Goal: Information Seeking & Learning: Learn about a topic

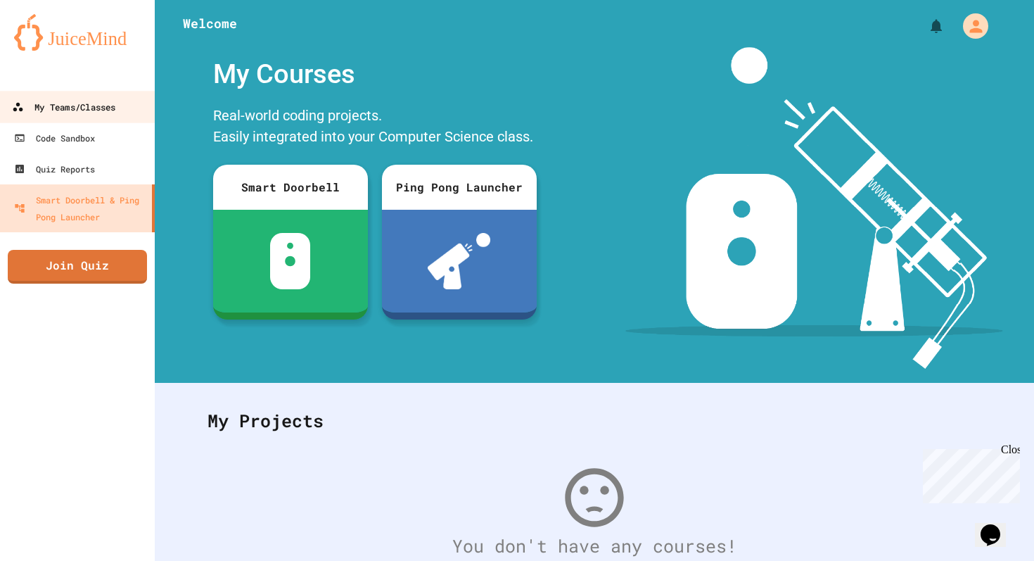
click at [91, 93] on link "My Teams/Classes" at bounding box center [78, 107] width 160 height 32
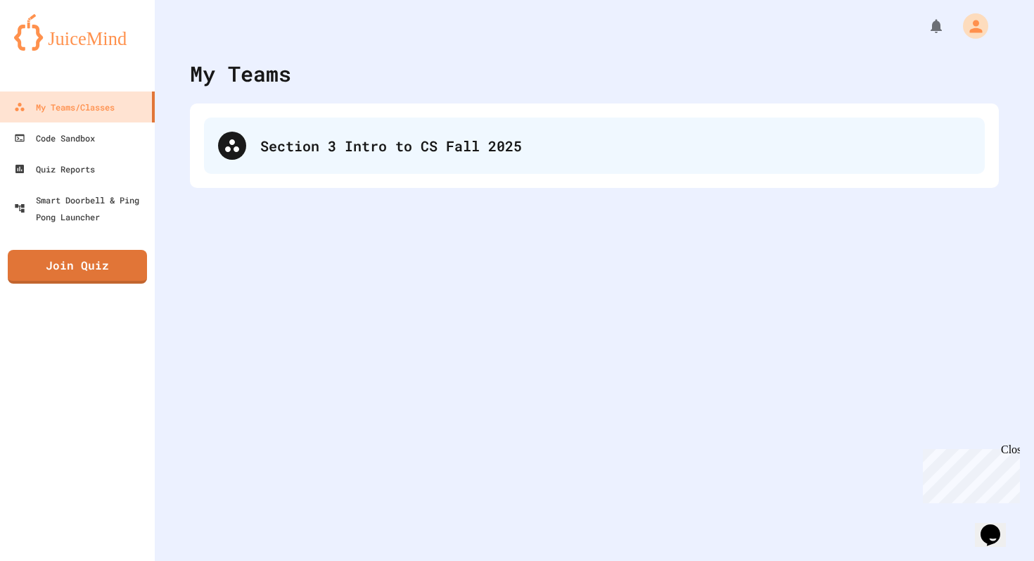
click at [300, 139] on div "Section 3 Intro to CS Fall 2025" at bounding box center [615, 145] width 710 height 21
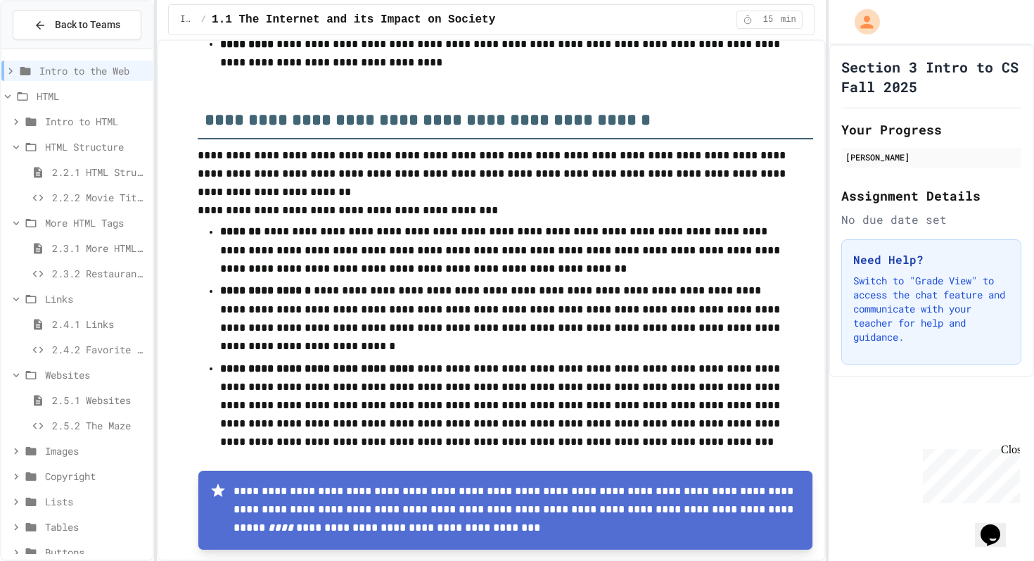
scroll to position [986, 0]
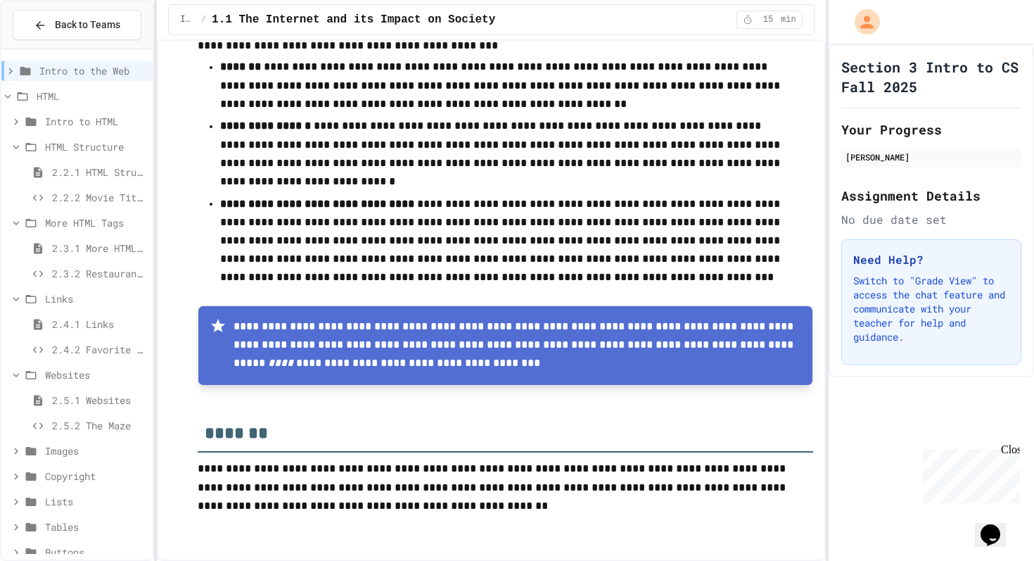
click at [94, 404] on span "2.5.1 Websites" at bounding box center [99, 400] width 95 height 15
